Goal: Information Seeking & Learning: Find specific fact

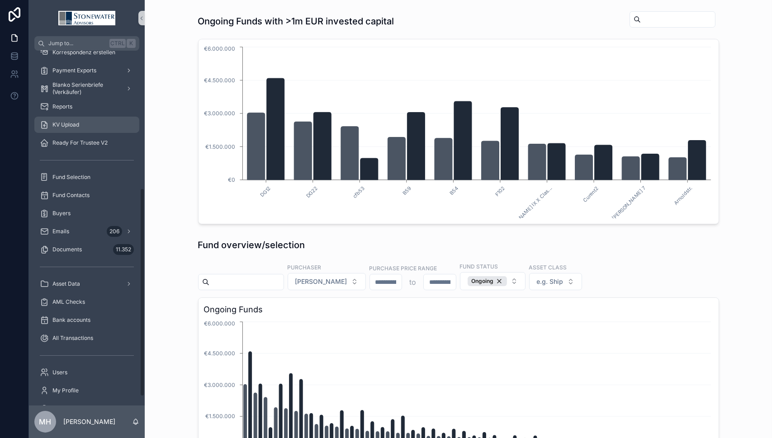
scroll to position [249, 0]
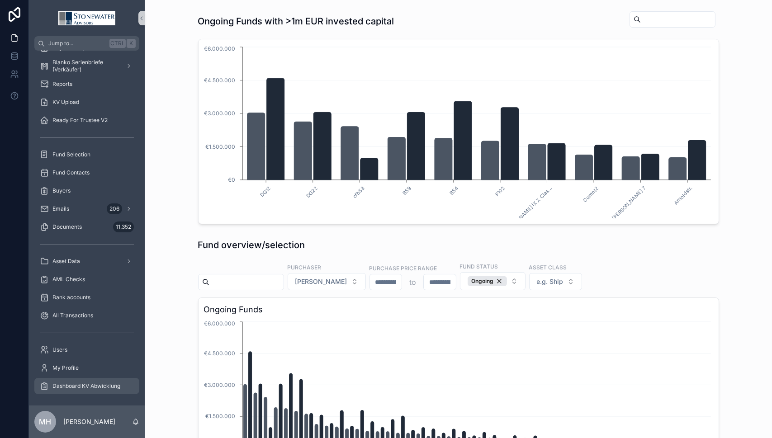
click at [96, 386] on span "Dashboard KV Abwicklung" at bounding box center [86, 386] width 68 height 7
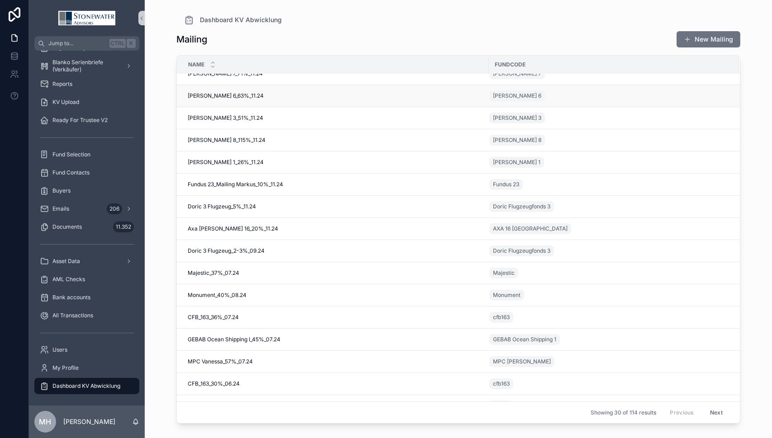
scroll to position [271, 0]
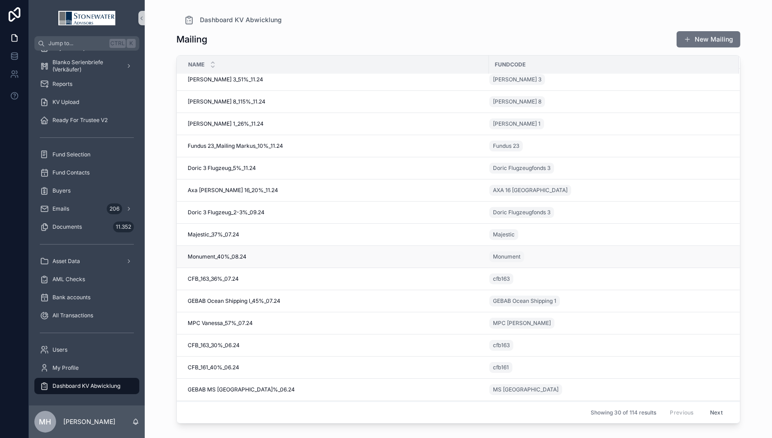
click at [218, 255] on span "Monument_40%_08.24" at bounding box center [217, 256] width 59 height 7
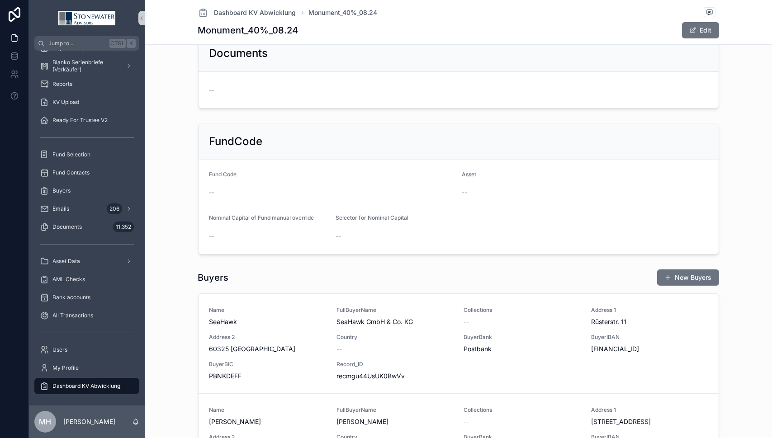
scroll to position [386, 0]
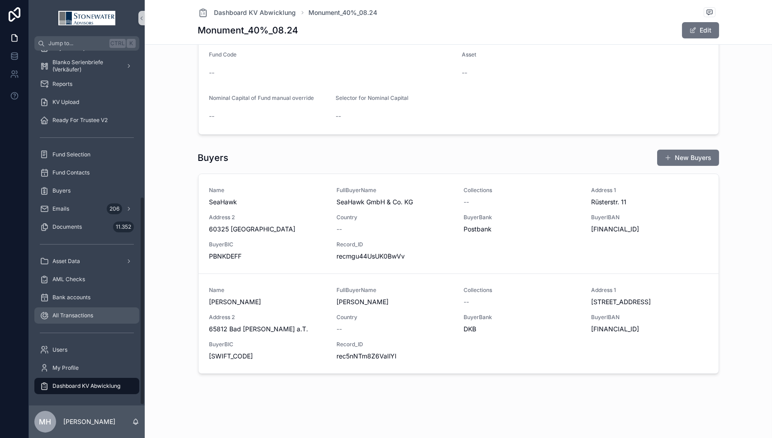
click at [71, 316] on span "All Transactions" at bounding box center [72, 315] width 41 height 7
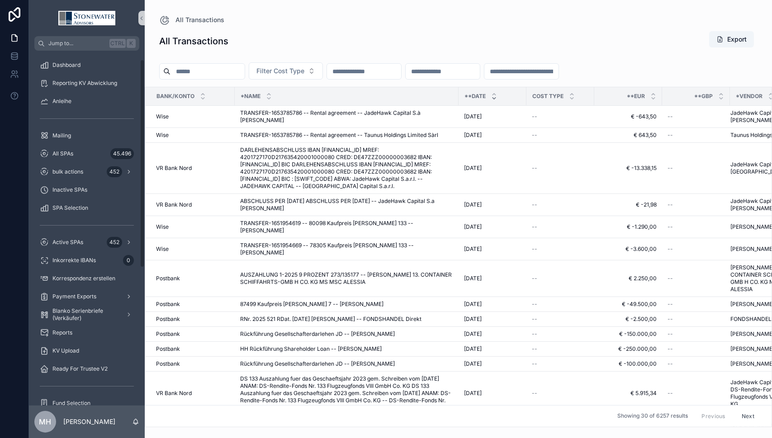
scroll to position [45, 0]
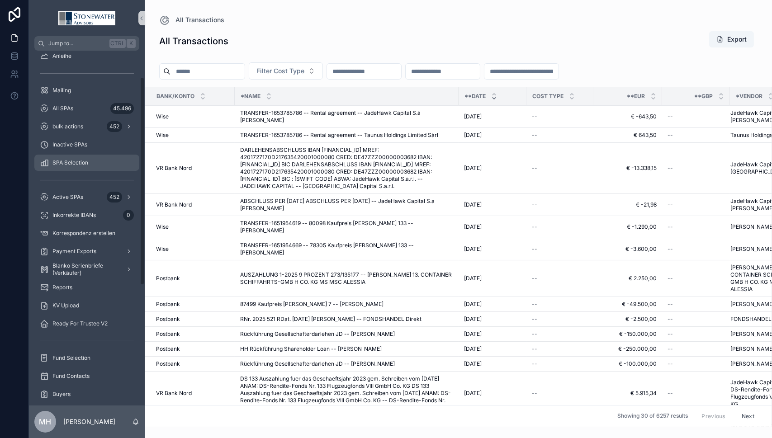
click at [77, 158] on div "SPA Selection" at bounding box center [87, 163] width 94 height 14
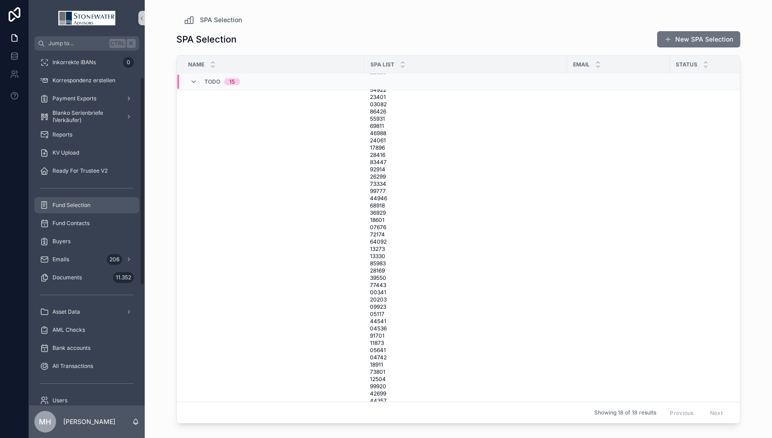
scroll to position [249, 0]
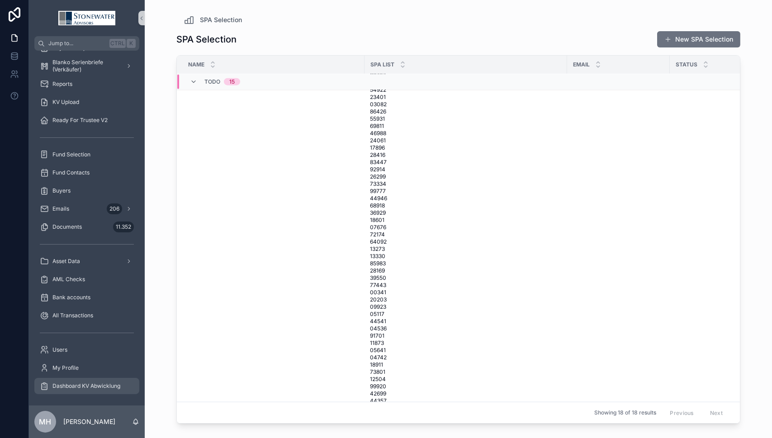
click at [85, 389] on span "Dashboard KV Abwicklung" at bounding box center [86, 386] width 68 height 7
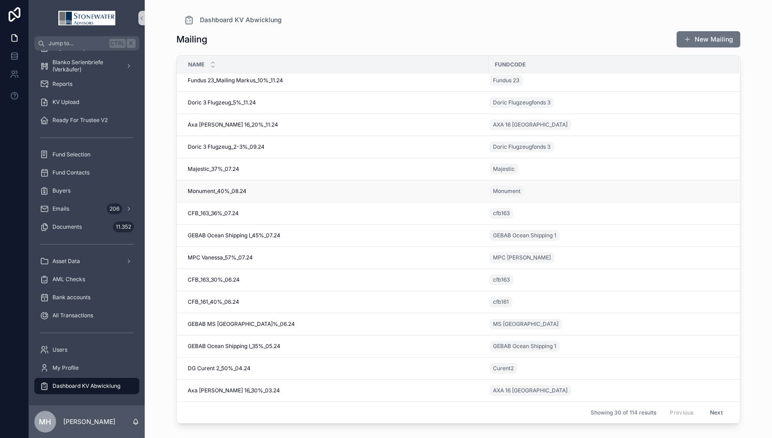
scroll to position [342, 0]
click at [235, 188] on span "Monument_40%_08.24" at bounding box center [217, 191] width 59 height 7
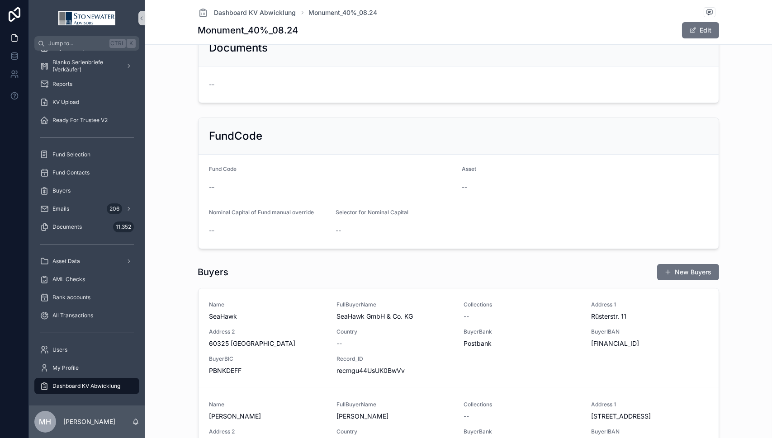
scroll to position [386, 0]
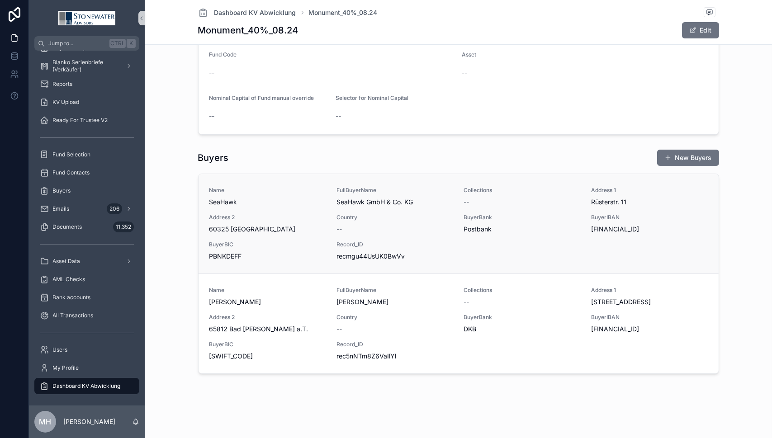
click at [292, 227] on span "60325 [GEOGRAPHIC_DATA]" at bounding box center [267, 229] width 117 height 9
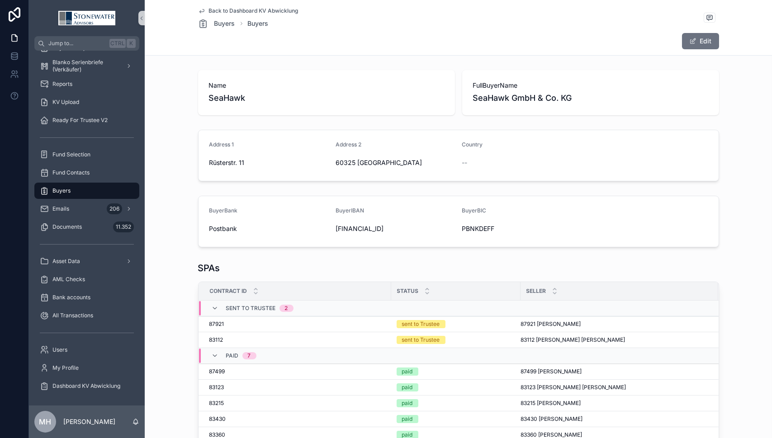
scroll to position [136, 0]
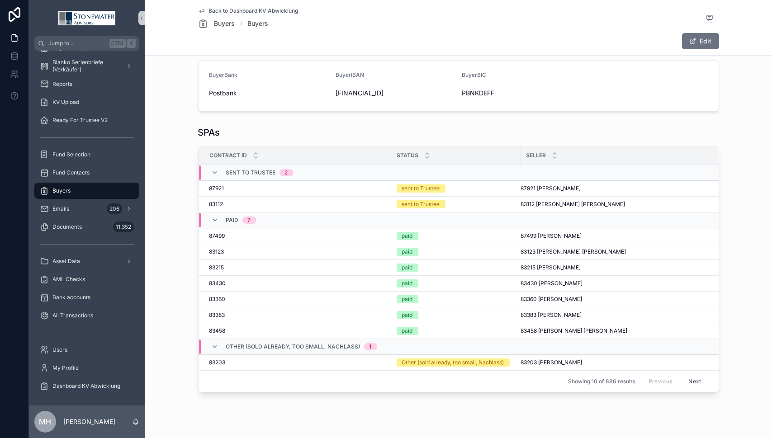
click at [692, 381] on button "Next" at bounding box center [694, 381] width 25 height 14
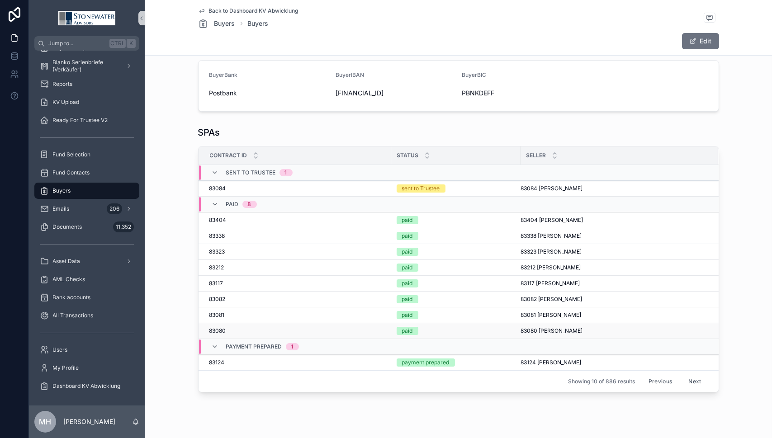
scroll to position [161, 0]
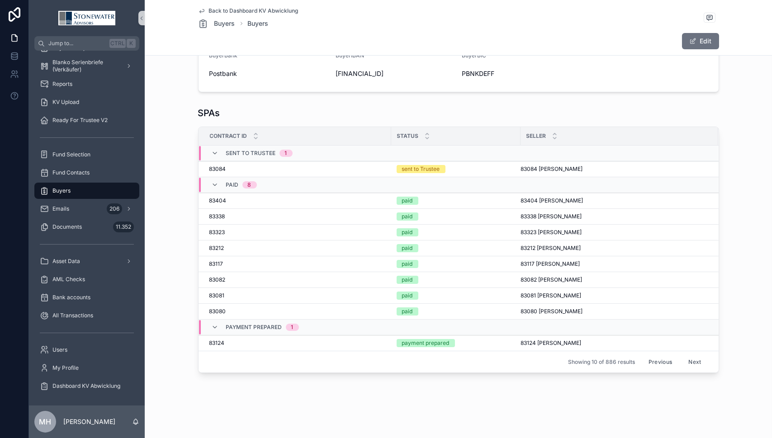
click at [689, 355] on button "Next" at bounding box center [694, 362] width 25 height 14
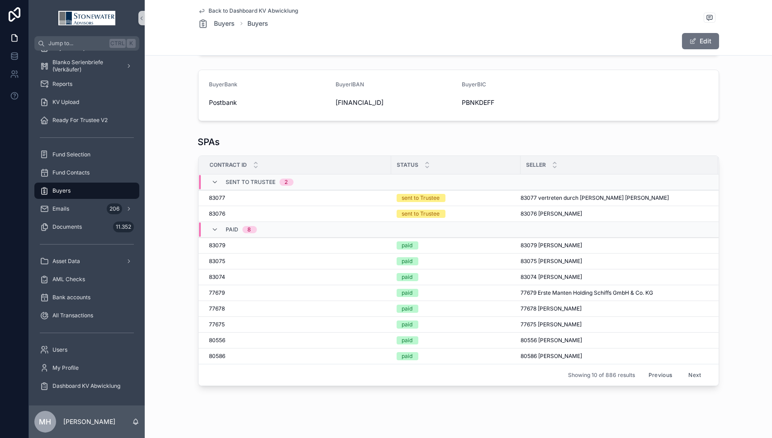
scroll to position [136, 0]
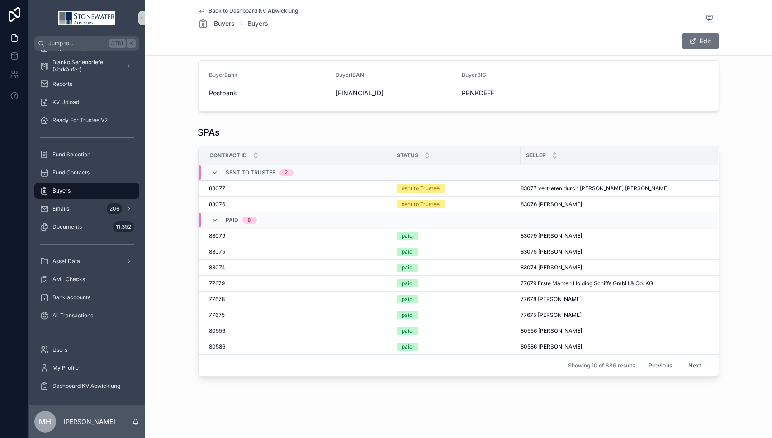
click at [693, 360] on button "Next" at bounding box center [694, 366] width 25 height 14
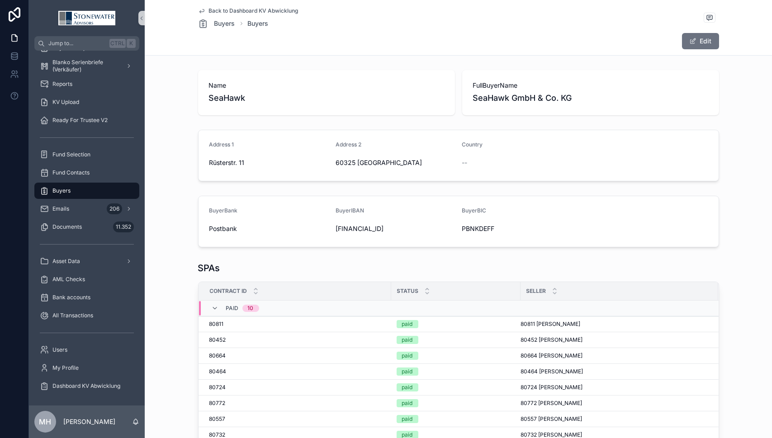
scroll to position [129, 0]
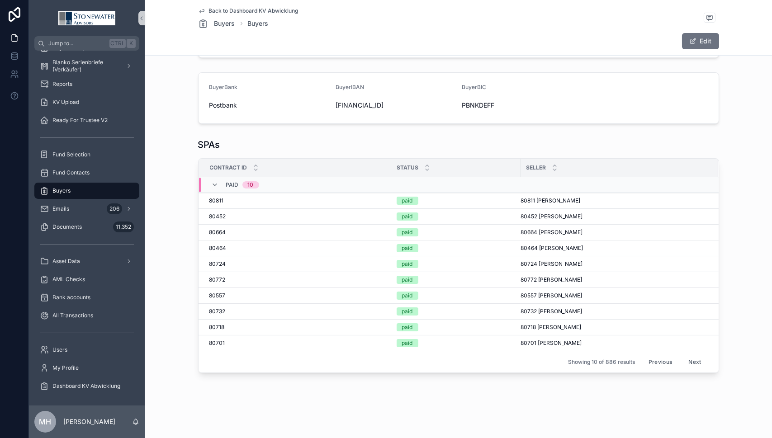
click at [691, 355] on button "Next" at bounding box center [694, 362] width 25 height 14
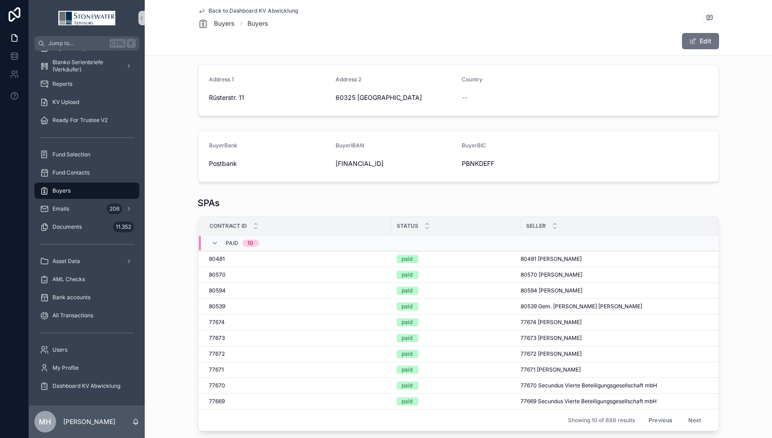
scroll to position [129, 0]
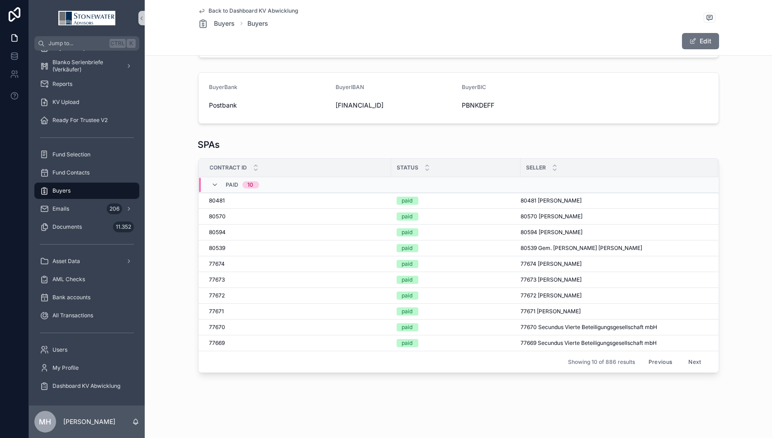
click at [690, 355] on button "Next" at bounding box center [694, 362] width 25 height 14
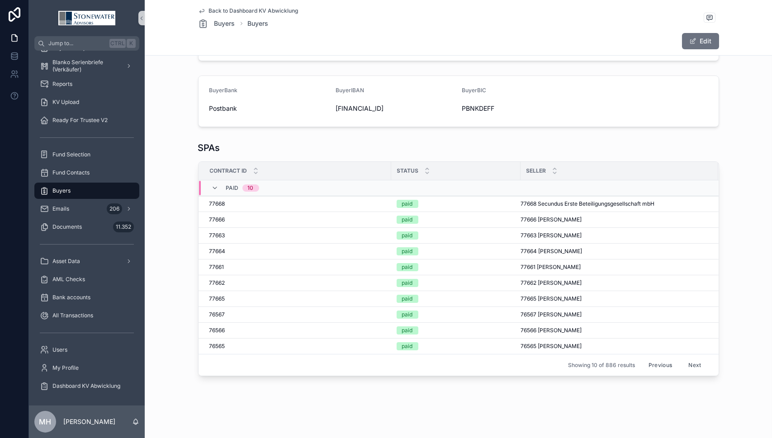
scroll to position [129, 0]
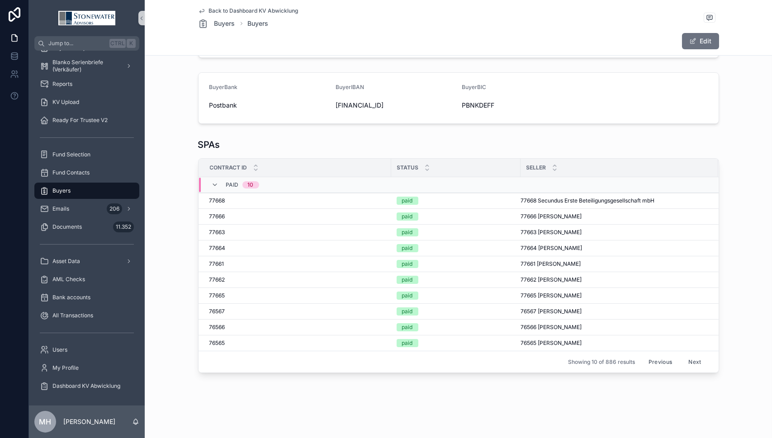
click at [691, 355] on button "Next" at bounding box center [694, 362] width 25 height 14
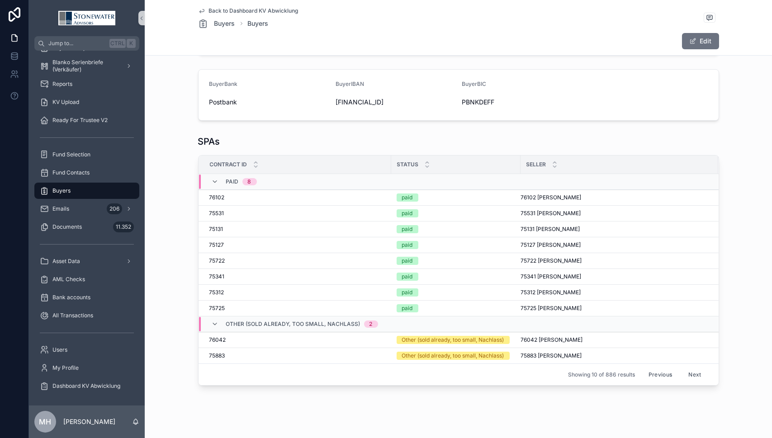
scroll to position [136, 0]
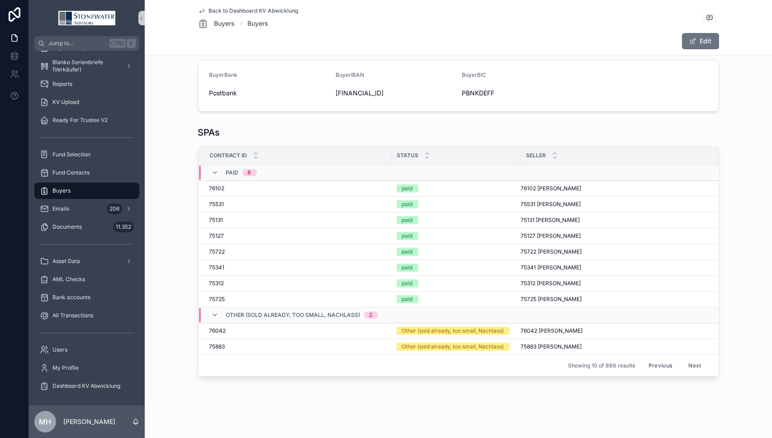
click at [690, 361] on button "Next" at bounding box center [694, 366] width 25 height 14
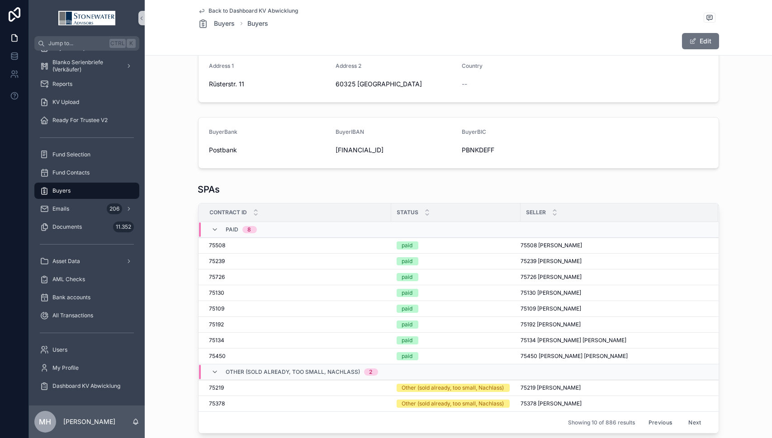
scroll to position [136, 0]
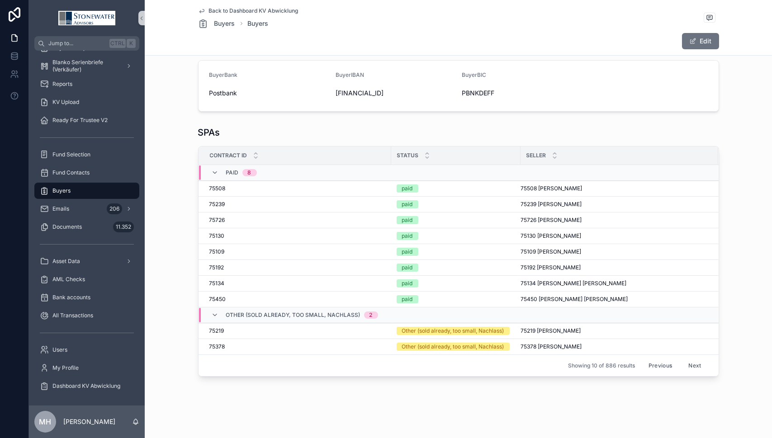
click at [688, 363] on button "Next" at bounding box center [694, 366] width 25 height 14
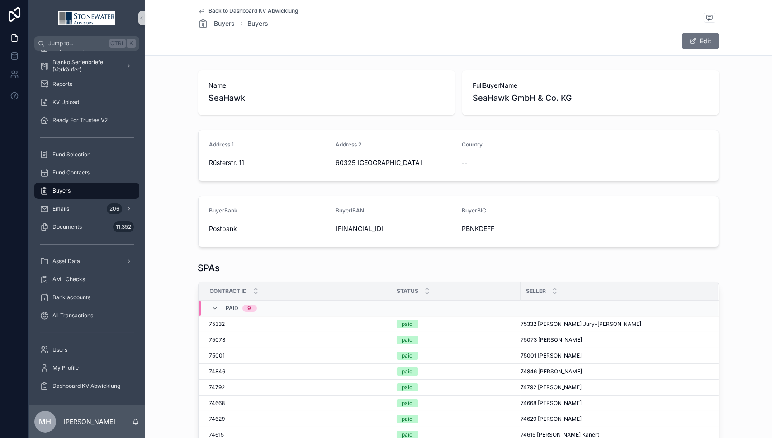
scroll to position [136, 0]
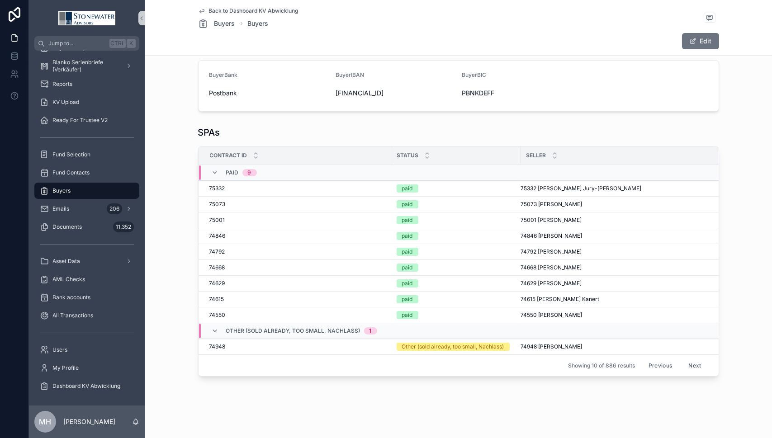
click at [689, 363] on button "Next" at bounding box center [694, 366] width 25 height 14
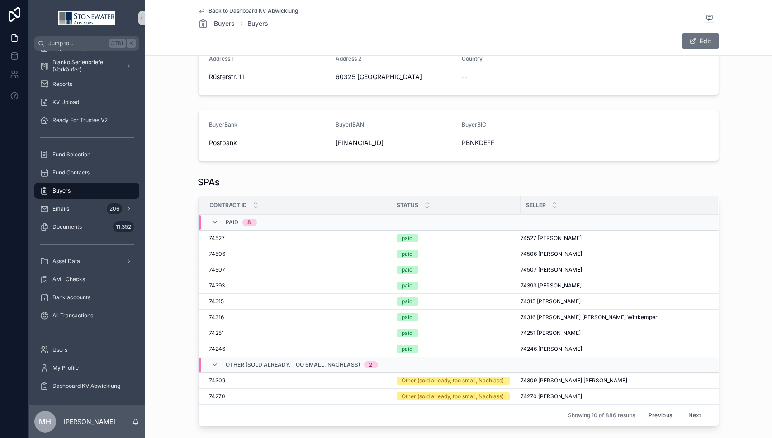
scroll to position [145, 0]
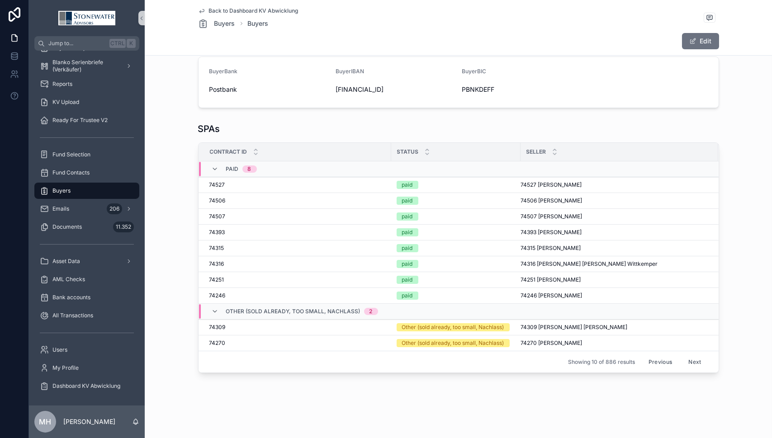
click at [689, 356] on button "Next" at bounding box center [694, 362] width 25 height 14
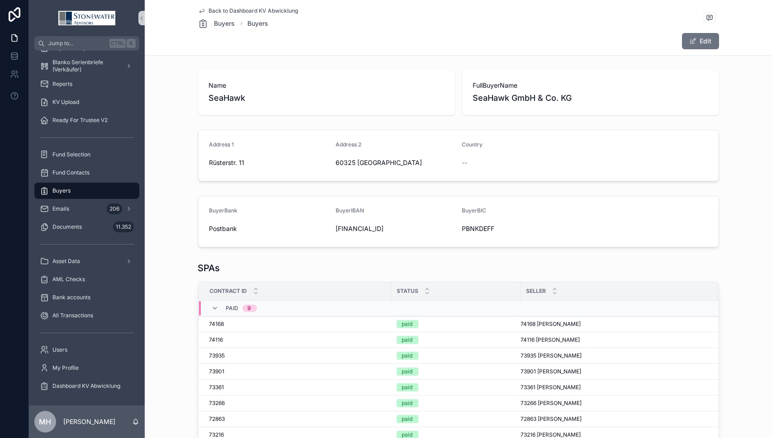
scroll to position [136, 0]
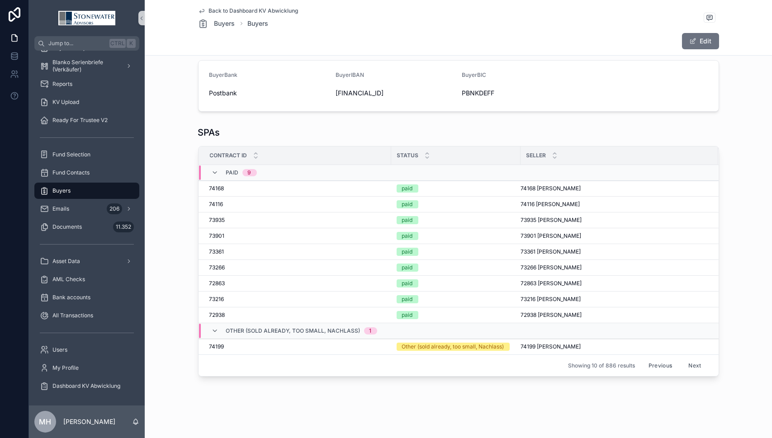
click at [689, 362] on button "Next" at bounding box center [694, 366] width 25 height 14
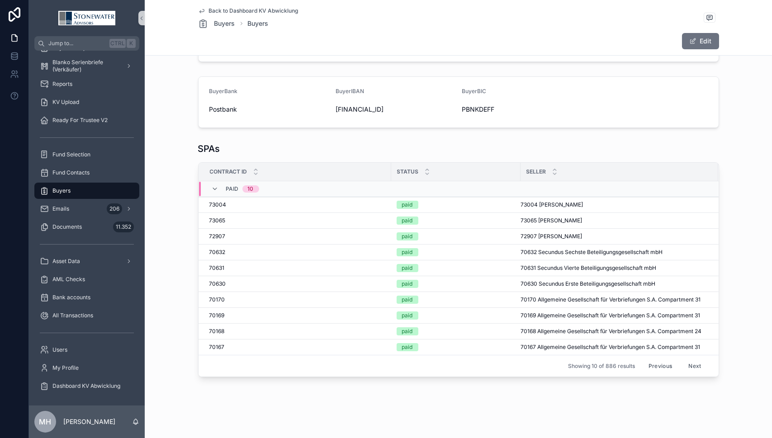
scroll to position [129, 0]
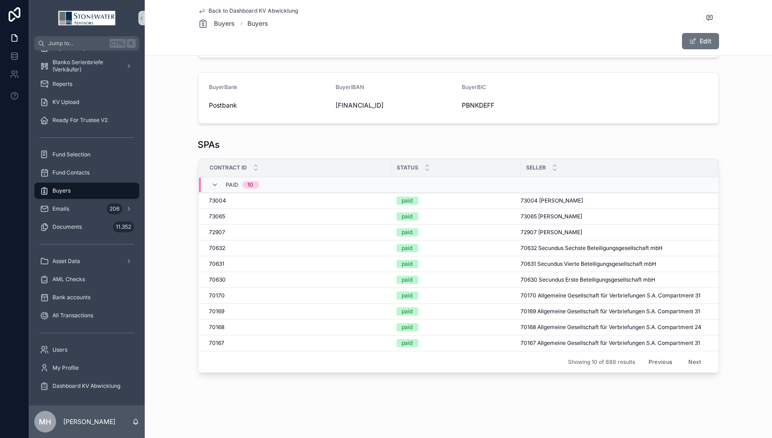
click at [690, 355] on button "Next" at bounding box center [694, 362] width 25 height 14
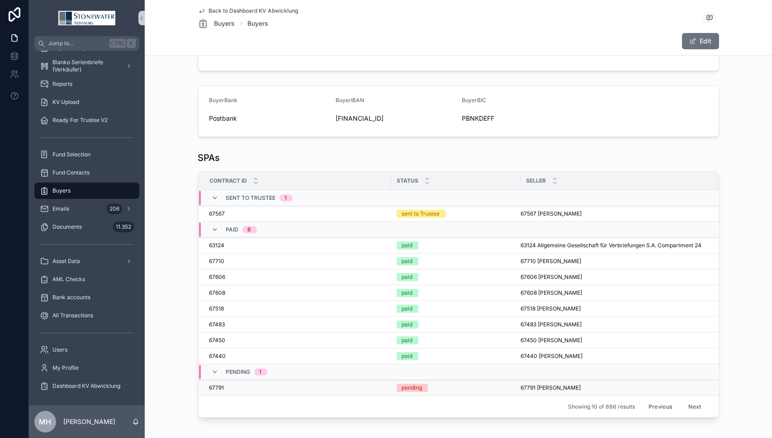
scroll to position [161, 0]
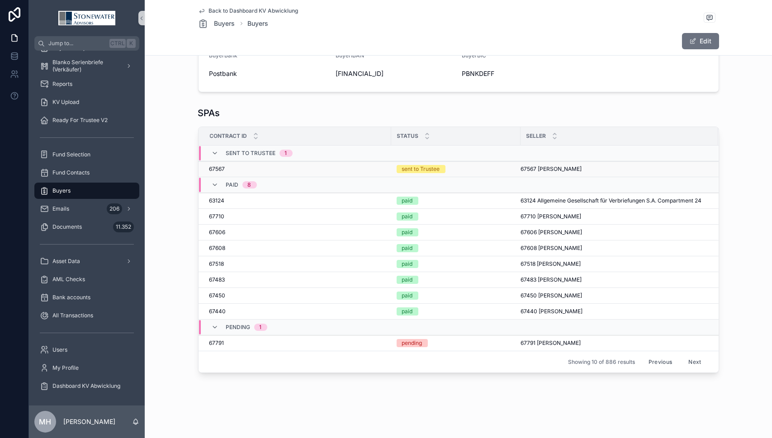
click at [544, 166] on span "67567 [PERSON_NAME]" at bounding box center [551, 169] width 61 height 7
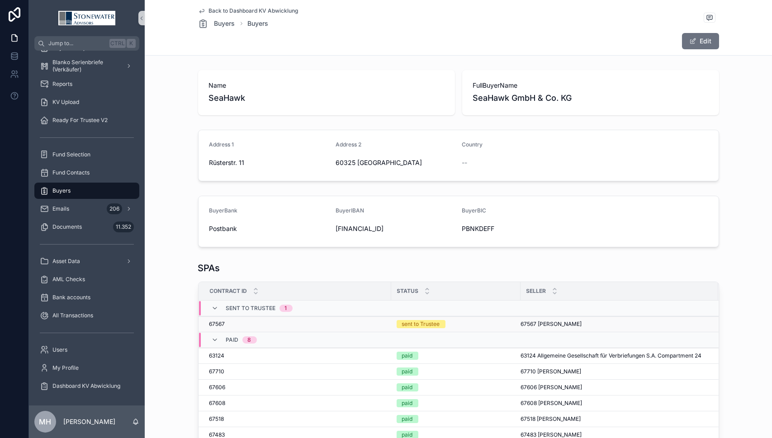
click at [212, 322] on span "67567" at bounding box center [217, 324] width 16 height 7
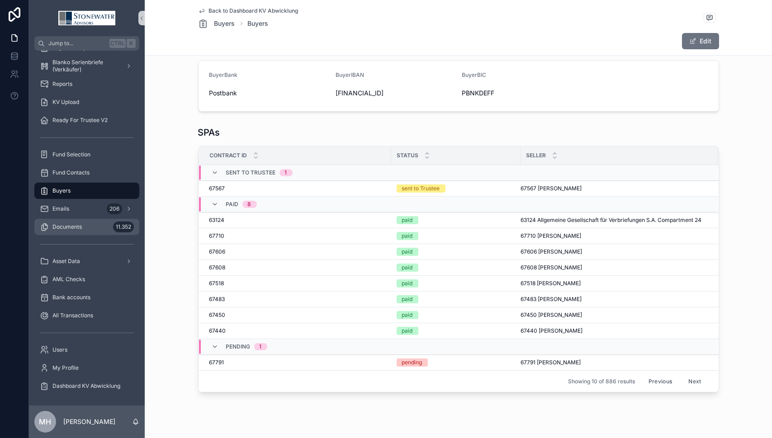
click at [77, 223] on span "Documents" at bounding box center [66, 226] width 29 height 7
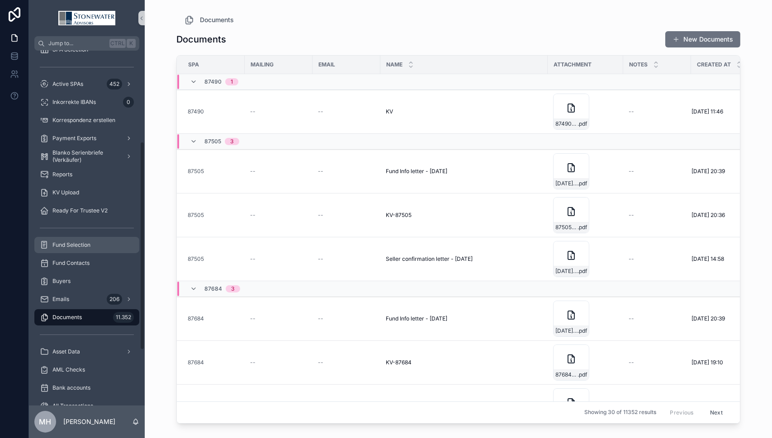
scroll to position [23, 0]
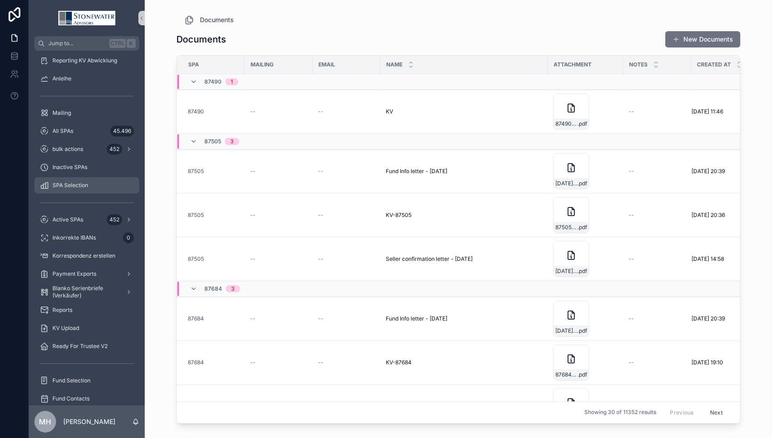
click at [85, 185] on span "SPA Selection" at bounding box center [70, 185] width 36 height 7
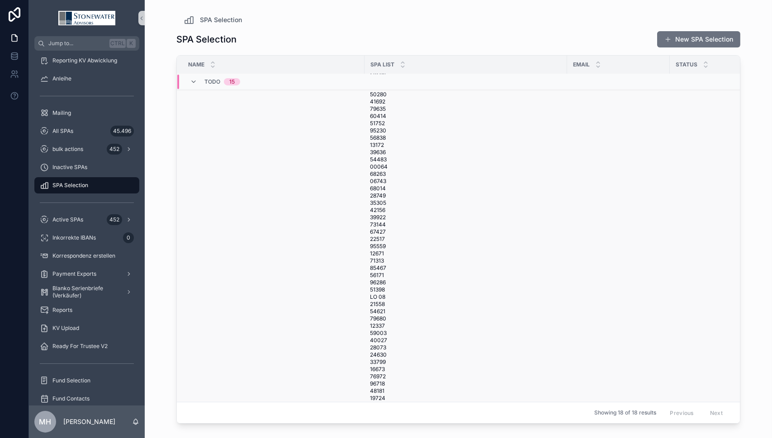
scroll to position [859, 0]
click at [403, 68] on icon "scrollable content" at bounding box center [403, 67] width 6 height 6
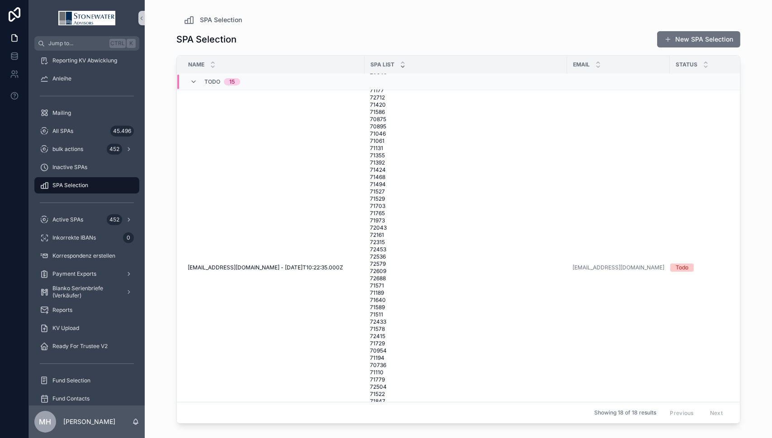
scroll to position [271, 0]
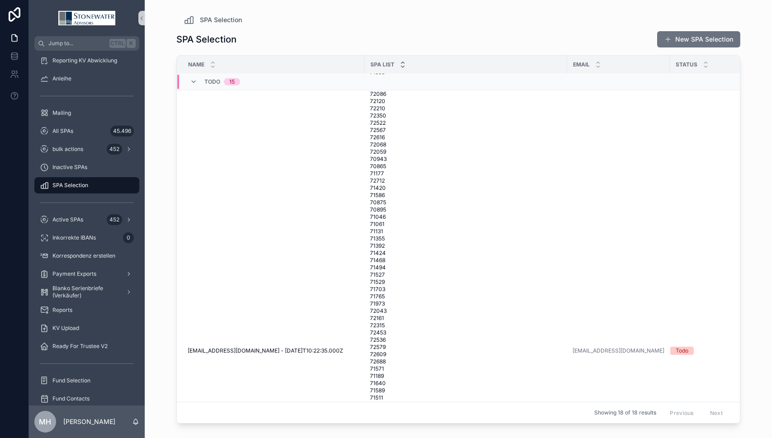
click at [404, 62] on icon "scrollable content" at bounding box center [403, 63] width 6 height 6
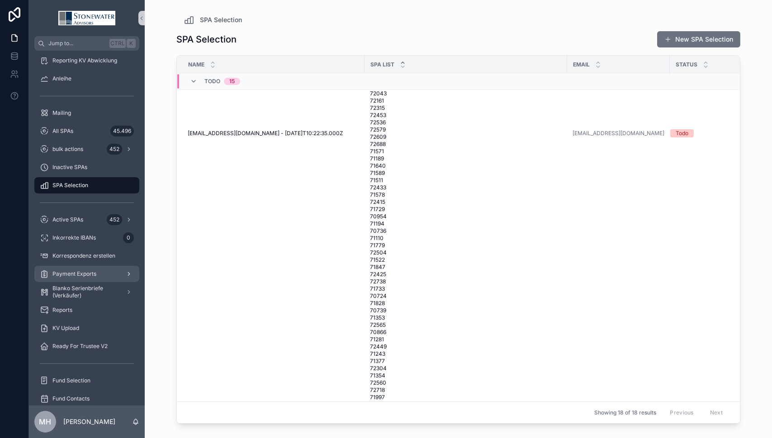
click at [82, 271] on span "Payment Exports" at bounding box center [74, 273] width 44 height 7
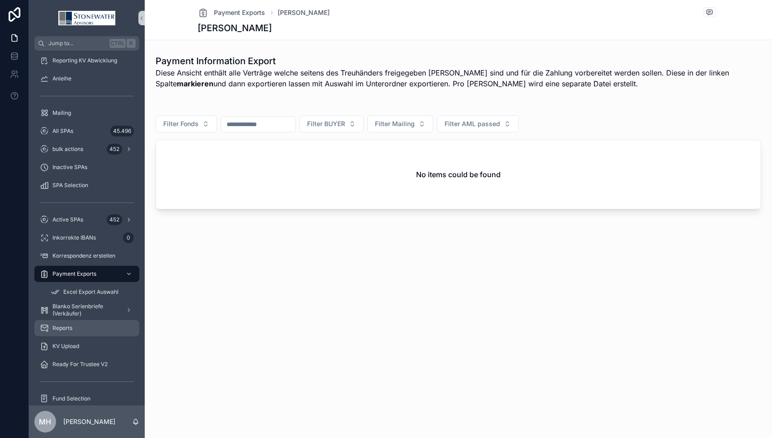
click at [62, 325] on span "Reports" at bounding box center [62, 328] width 20 height 7
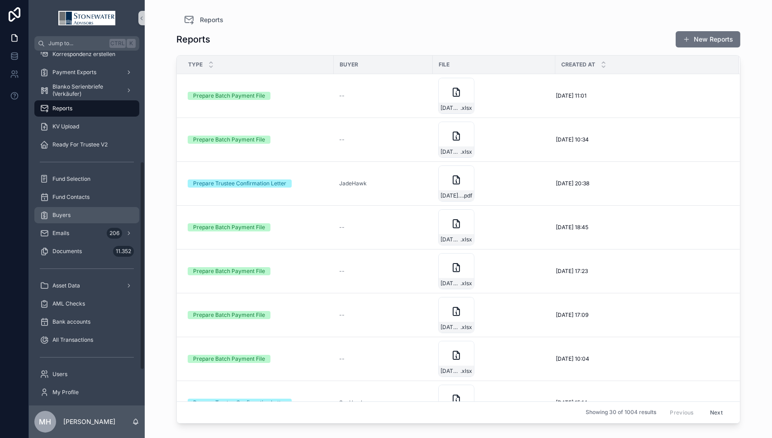
scroll to position [249, 0]
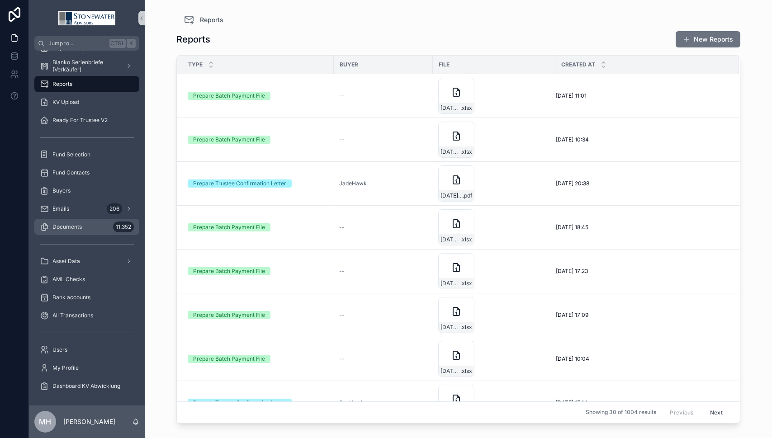
click at [71, 226] on span "Documents" at bounding box center [66, 226] width 29 height 7
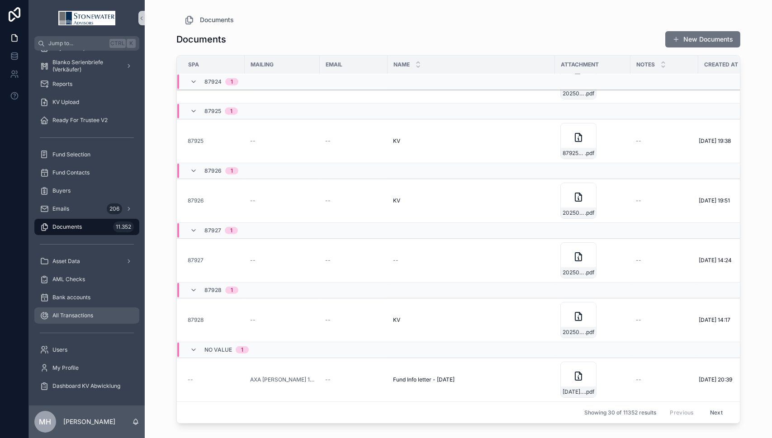
scroll to position [1256, 0]
click at [91, 313] on span "All Transactions" at bounding box center [72, 315] width 41 height 7
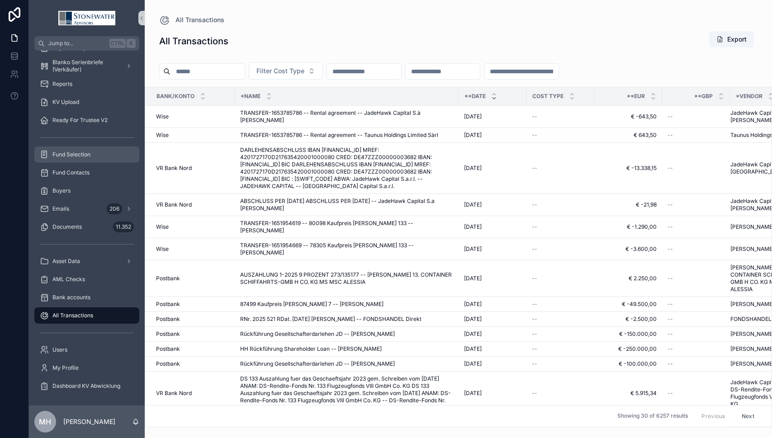
click at [75, 152] on span "Fund Selection" at bounding box center [71, 154] width 38 height 7
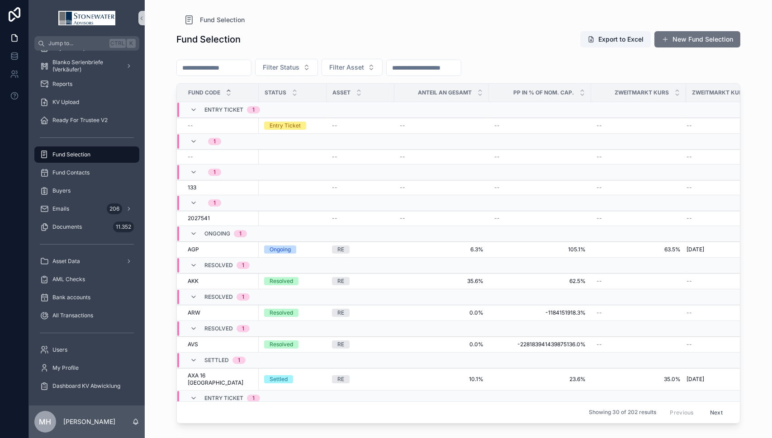
click at [249, 66] on input "scrollable content" at bounding box center [214, 68] width 74 height 13
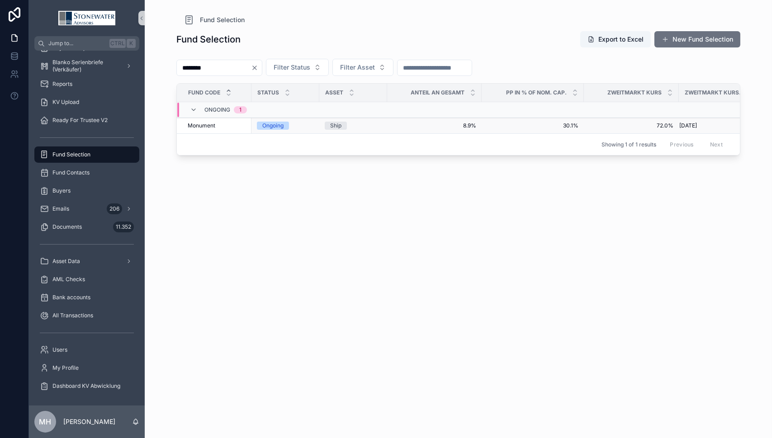
type input "********"
click at [215, 123] on div "Monument Monument" at bounding box center [217, 125] width 58 height 7
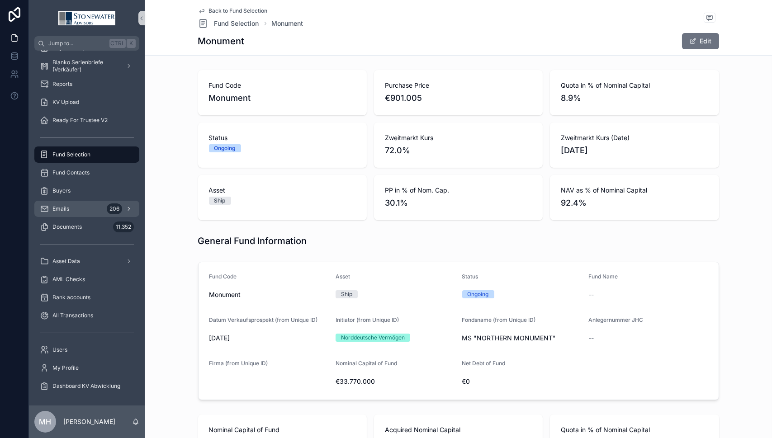
click at [80, 208] on div "Emails 206" at bounding box center [87, 209] width 94 height 14
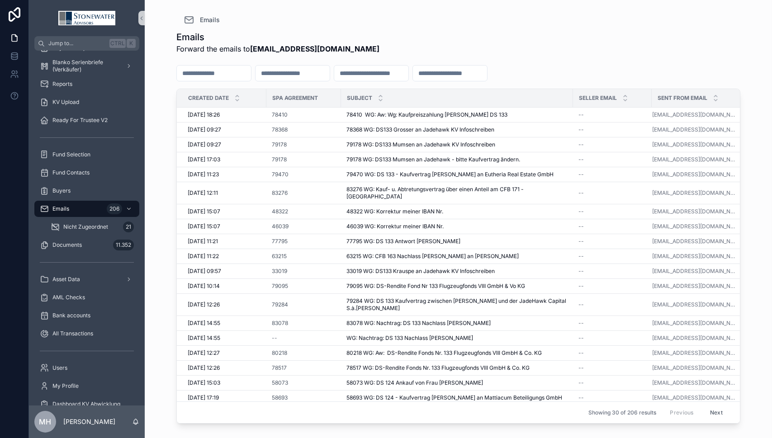
click at [408, 74] on input "scrollable content" at bounding box center [371, 73] width 74 height 13
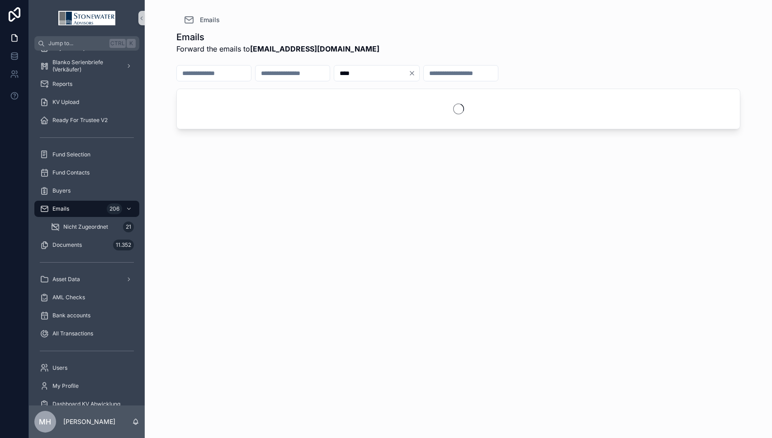
type input "****"
drag, startPoint x: 399, startPoint y: 76, endPoint x: 352, endPoint y: 69, distance: 47.5
click at [352, 69] on div "****" at bounding box center [458, 75] width 564 height 27
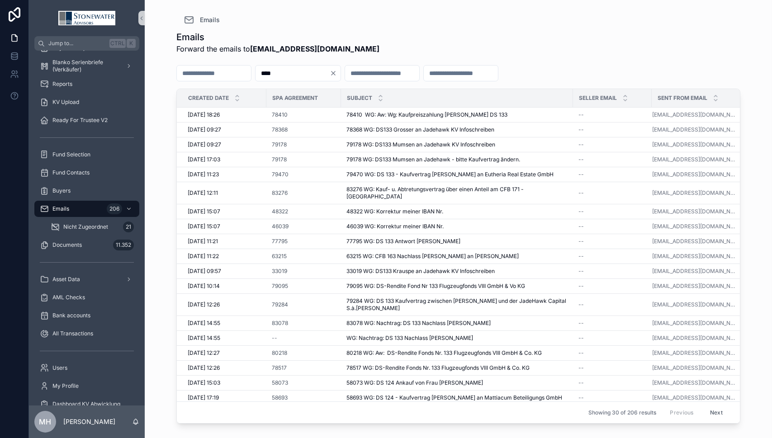
type input "****"
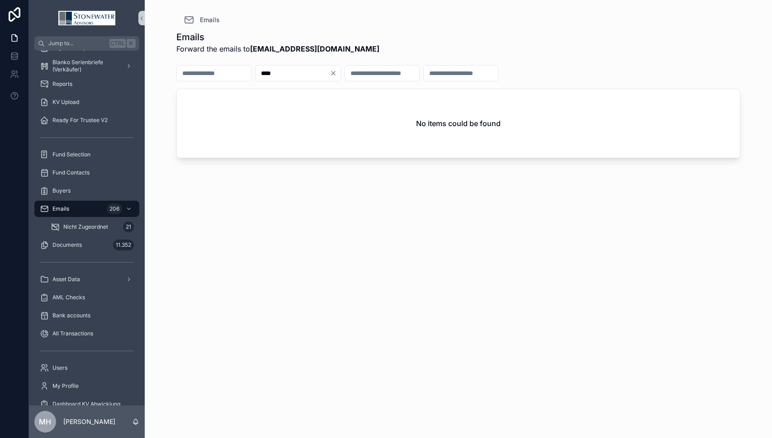
drag, startPoint x: 303, startPoint y: 71, endPoint x: 230, endPoint y: 61, distance: 73.5
click at [232, 62] on div "****" at bounding box center [458, 75] width 564 height 27
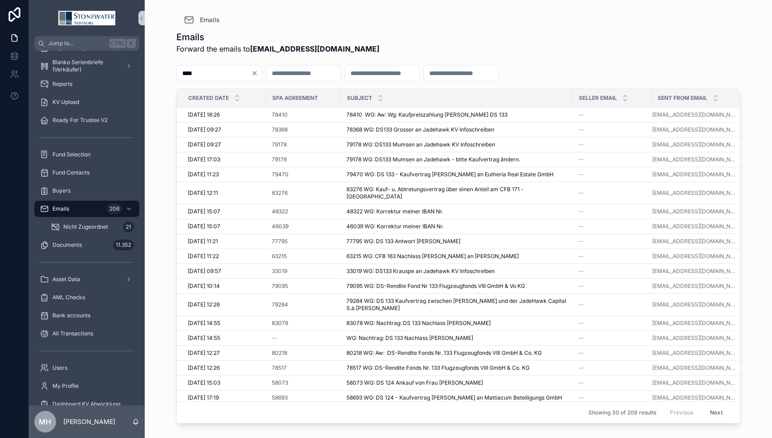
type input "****"
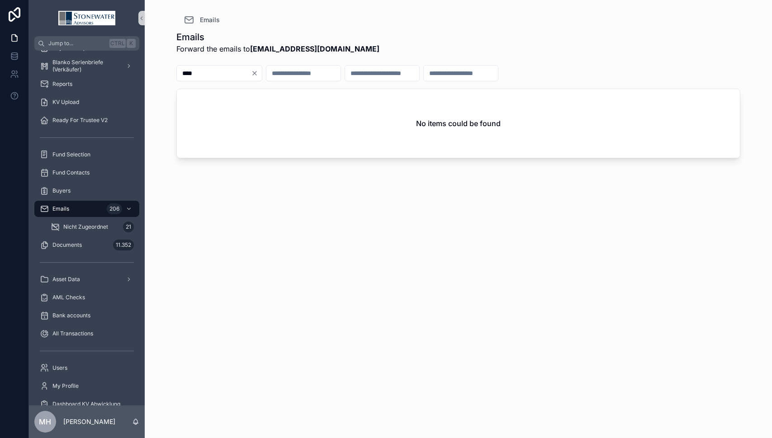
click at [258, 72] on icon "Clear" at bounding box center [254, 73] width 7 height 7
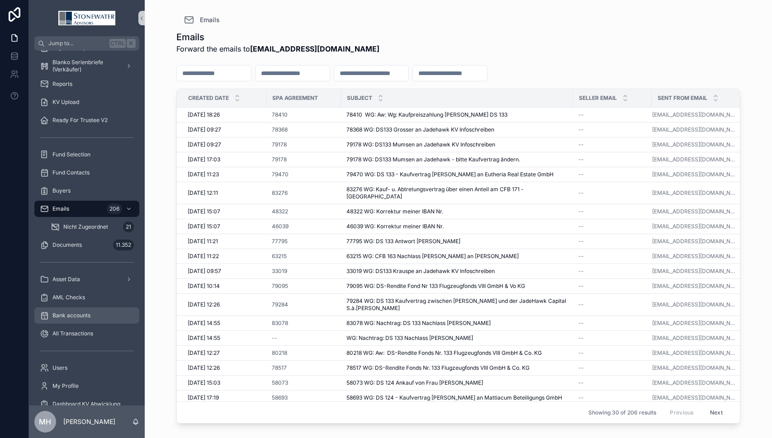
click at [73, 317] on span "Bank accounts" at bounding box center [71, 315] width 38 height 7
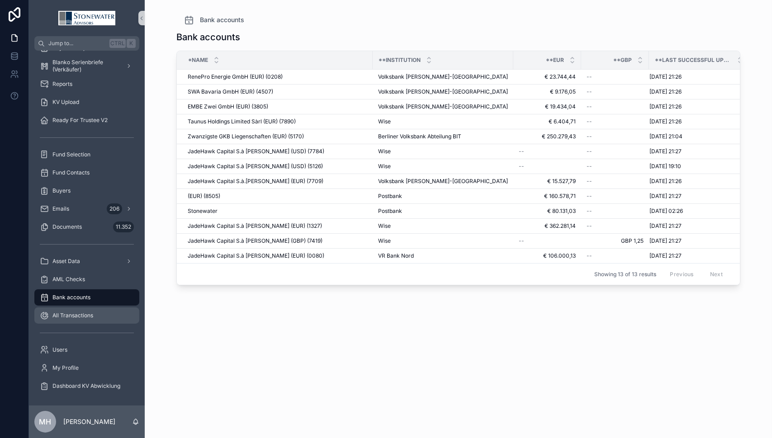
click at [76, 318] on span "All Transactions" at bounding box center [72, 315] width 41 height 7
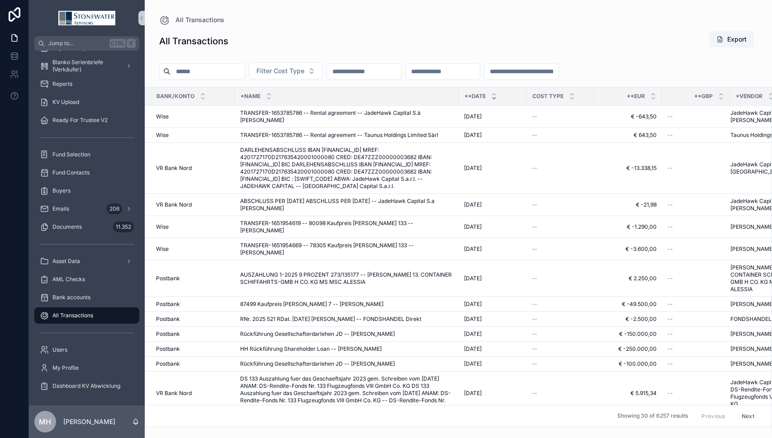
drag, startPoint x: 196, startPoint y: 73, endPoint x: 194, endPoint y: 77, distance: 5.1
click at [196, 73] on input "scrollable content" at bounding box center [207, 71] width 74 height 13
type input "****"
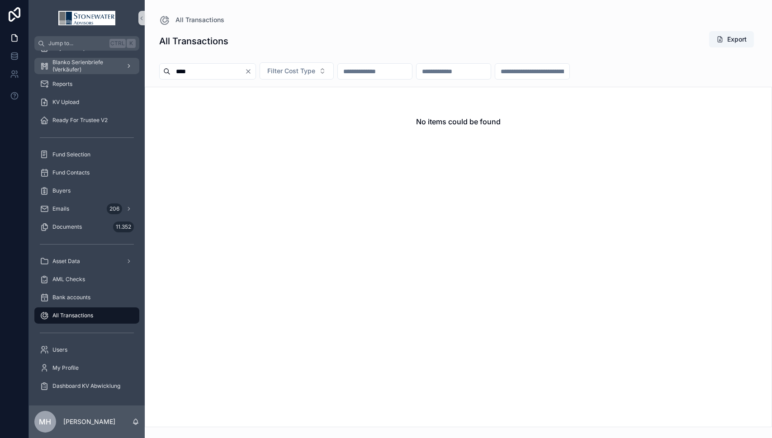
drag, startPoint x: 190, startPoint y: 71, endPoint x: 136, endPoint y: 68, distance: 54.8
click at [136, 68] on div "Jump to... Ctrl K Dashboard Reporting KV Abwicklung Anleihe Mailing All SPAs 45…" at bounding box center [400, 219] width 743 height 438
click at [393, 72] on input "scrollable content" at bounding box center [364, 71] width 74 height 13
type input "*"
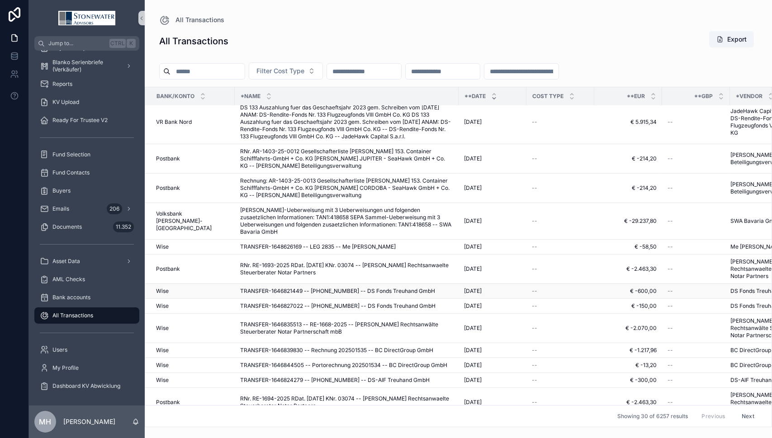
scroll to position [391, 0]
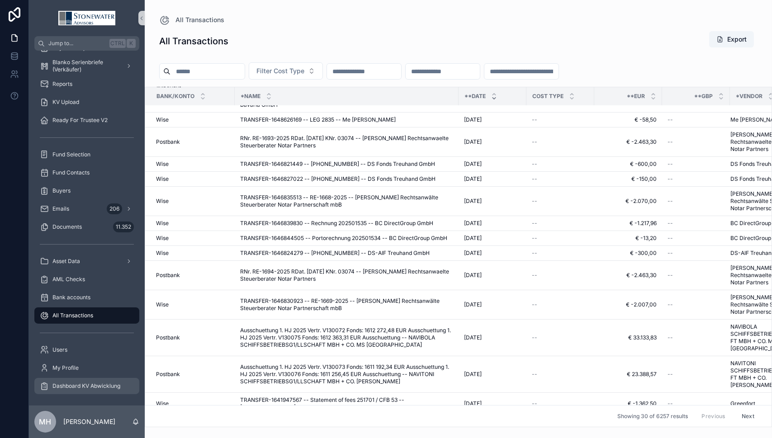
click at [98, 384] on span "Dashboard KV Abwicklung" at bounding box center [86, 386] width 68 height 7
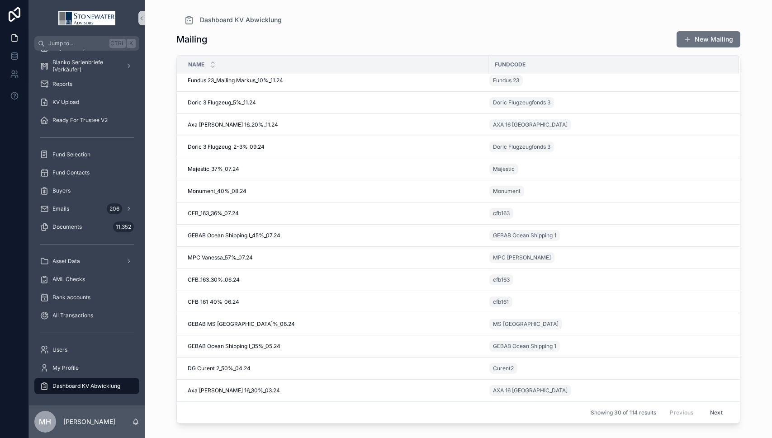
scroll to position [342, 0]
